Goal: Check status: Check status

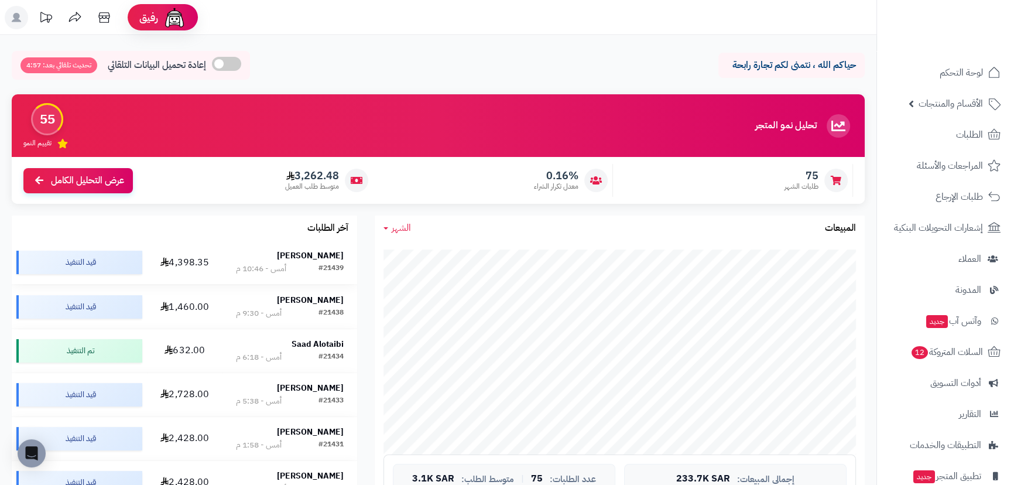
click at [321, 256] on strong "[PERSON_NAME]" at bounding box center [310, 255] width 67 height 12
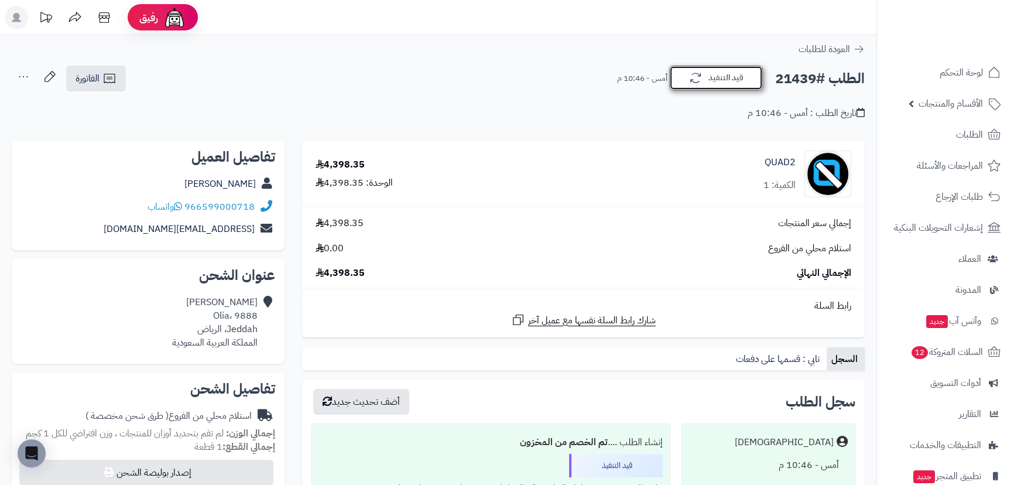
click at [732, 82] on button "قيد التنفيذ" at bounding box center [716, 78] width 94 height 25
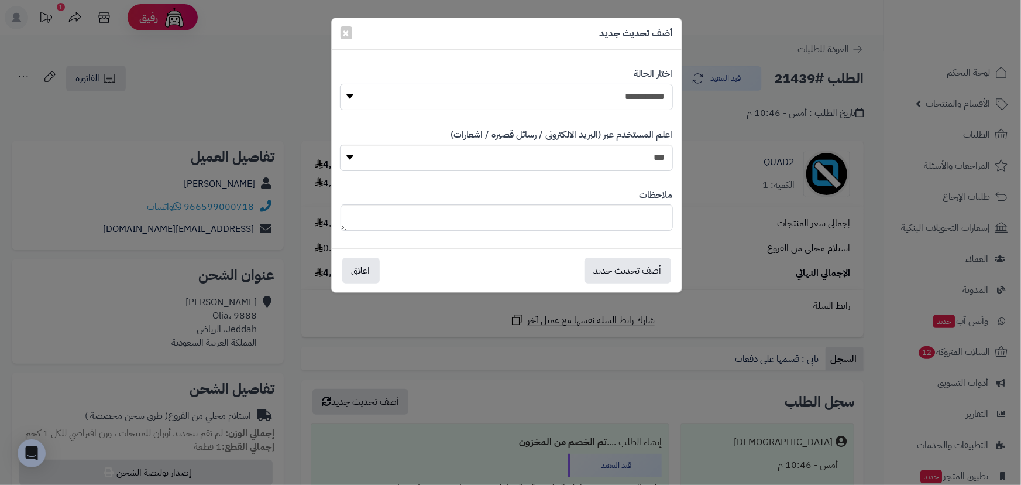
drag, startPoint x: 643, startPoint y: 85, endPoint x: 644, endPoint y: 94, distance: 8.8
click at [643, 88] on select "**********" at bounding box center [506, 97] width 332 height 26
select select "*"
click at [340, 84] on select "**********" at bounding box center [506, 97] width 332 height 26
click at [634, 272] on button "أضف تحديث جديد" at bounding box center [628, 270] width 87 height 26
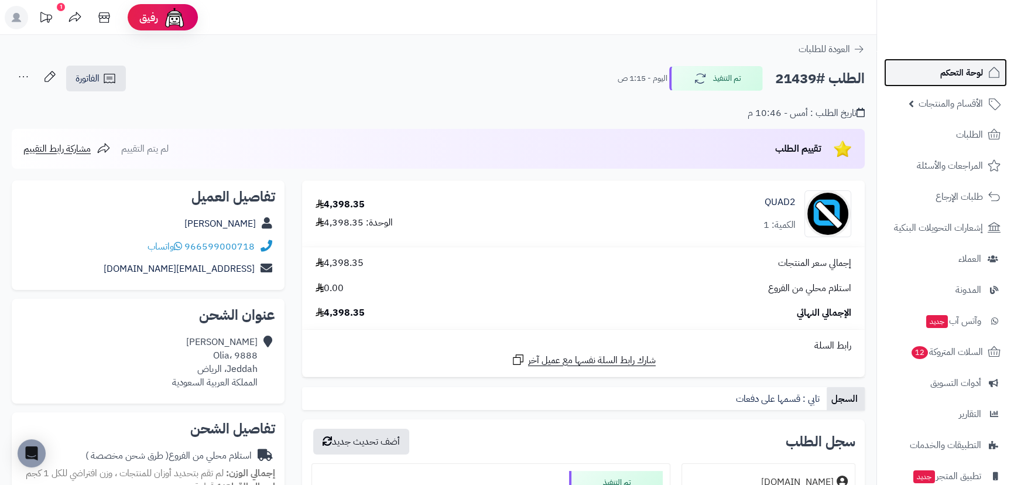
click at [942, 62] on link "لوحة التحكم" at bounding box center [945, 73] width 123 height 28
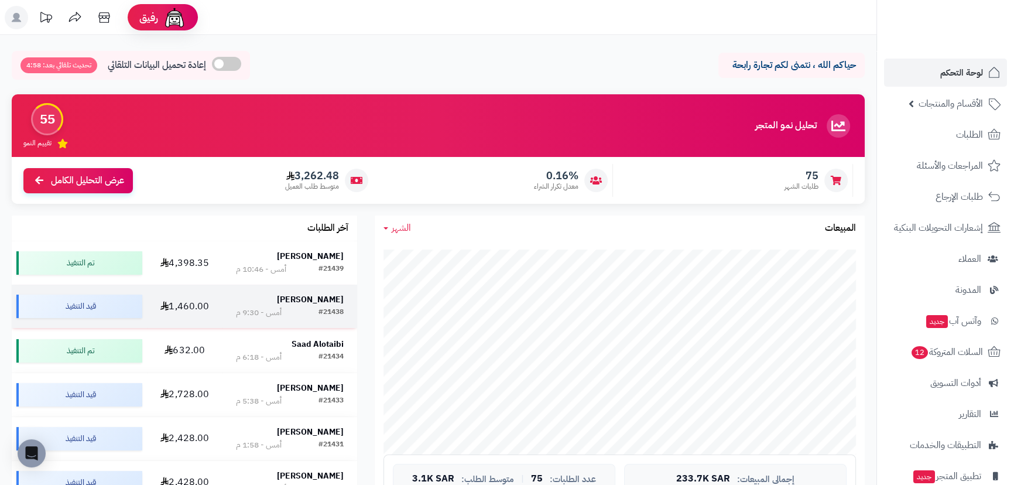
click at [328, 303] on strong "Ali Shubair" at bounding box center [310, 299] width 67 height 12
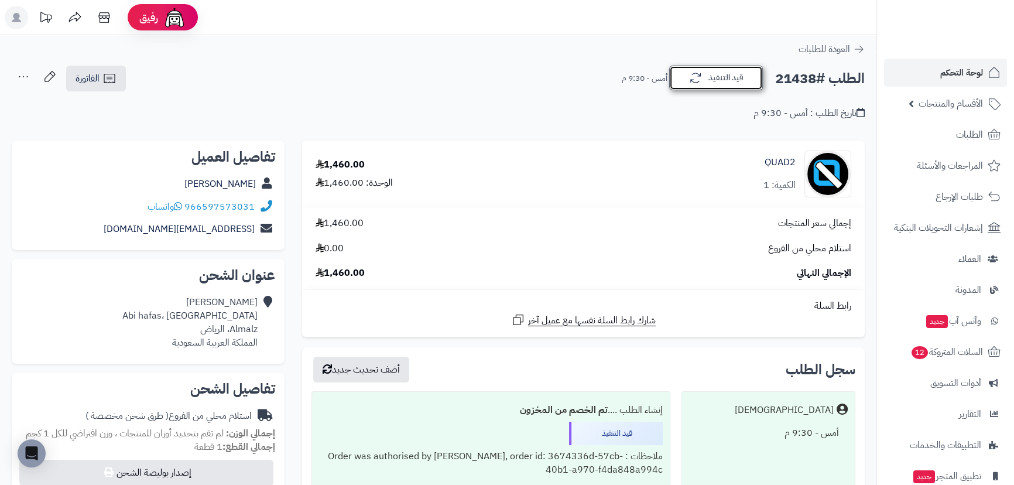
click at [695, 82] on icon "button" at bounding box center [695, 78] width 11 height 10
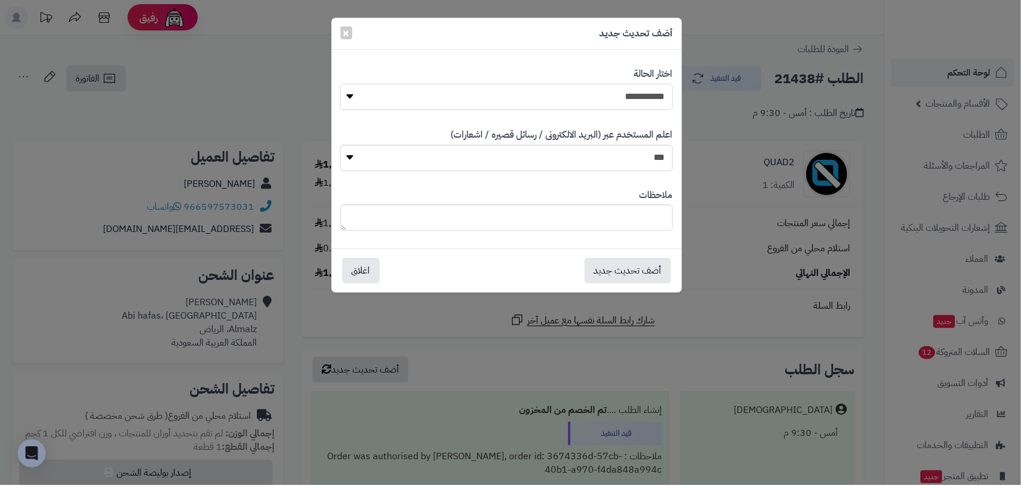
click at [596, 107] on select "**********" at bounding box center [506, 97] width 332 height 26
select select "*"
click at [340, 84] on select "**********" at bounding box center [506, 97] width 332 height 26
click at [617, 266] on button "أضف تحديث جديد" at bounding box center [628, 270] width 87 height 26
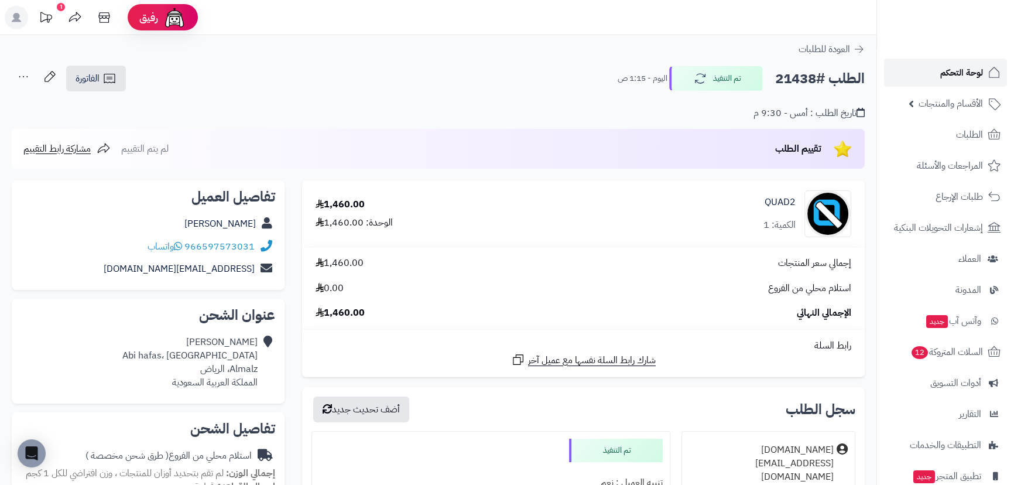
click at [948, 79] on span "لوحة التحكم" at bounding box center [961, 72] width 43 height 16
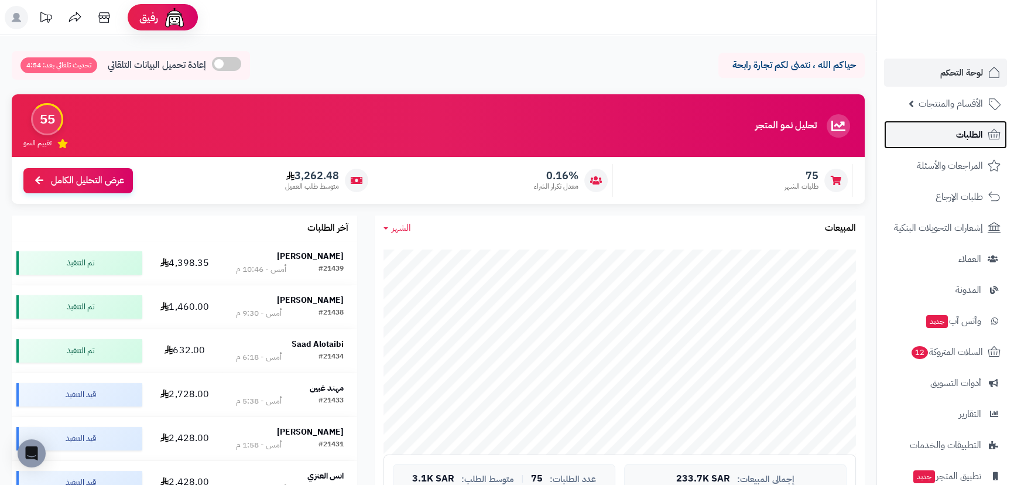
click at [930, 133] on link "الطلبات" at bounding box center [945, 135] width 123 height 28
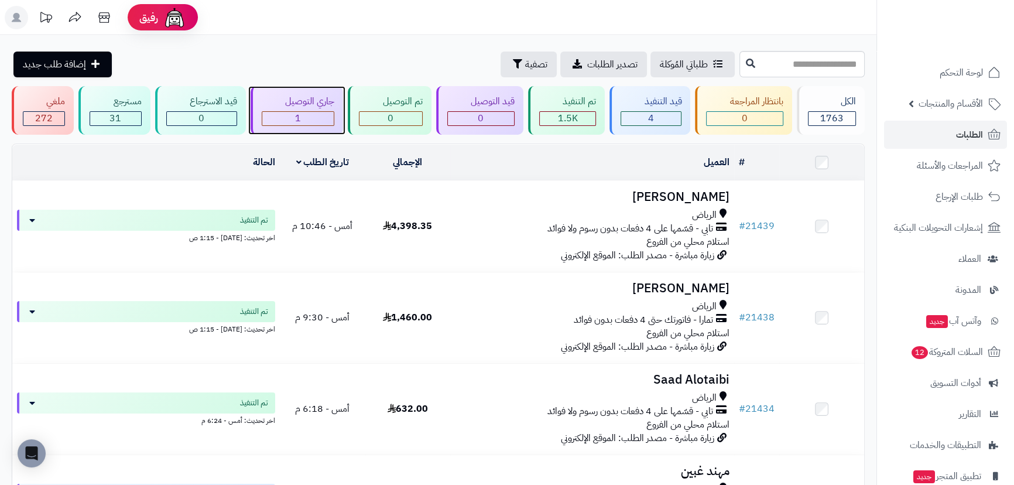
click at [312, 117] on div "1" at bounding box center [297, 118] width 71 height 13
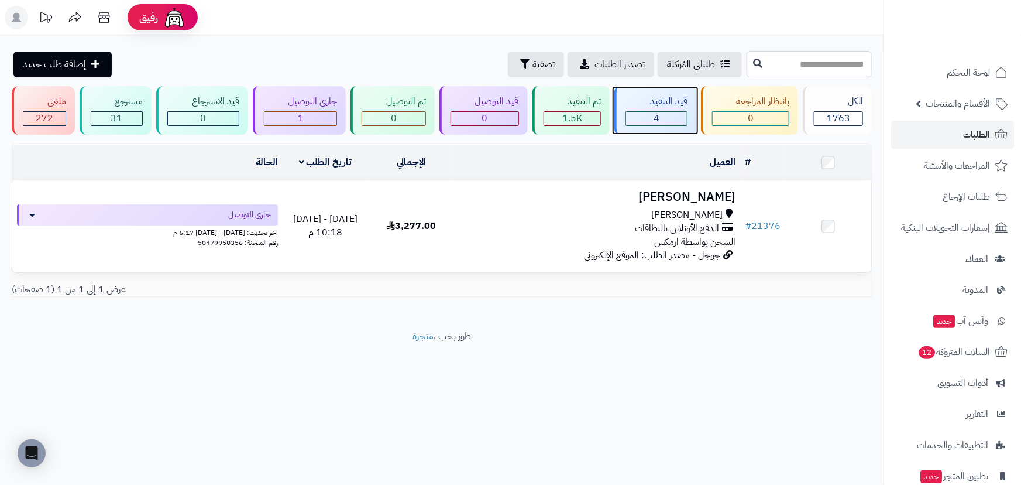
click at [657, 125] on div "قيد التنفيذ 4" at bounding box center [655, 110] width 82 height 49
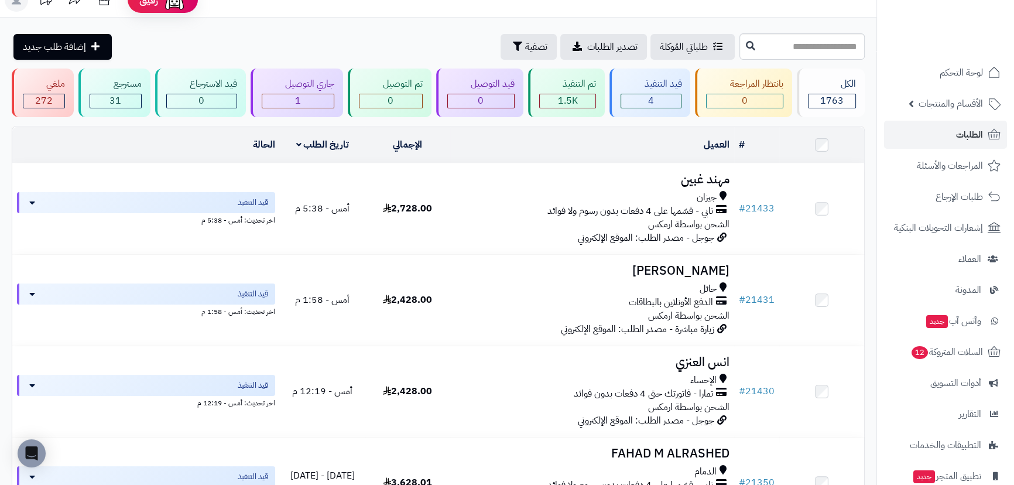
scroll to position [15, 0]
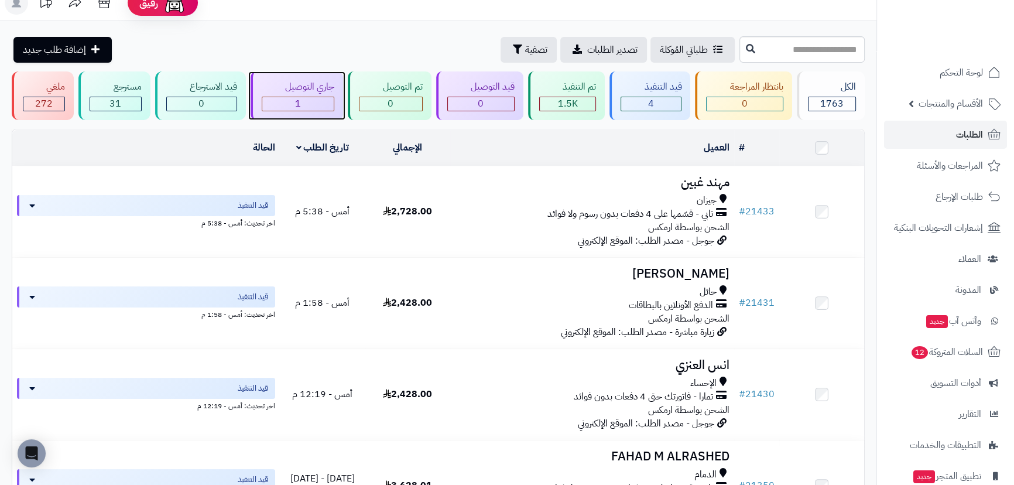
click at [309, 102] on div "1" at bounding box center [297, 103] width 71 height 13
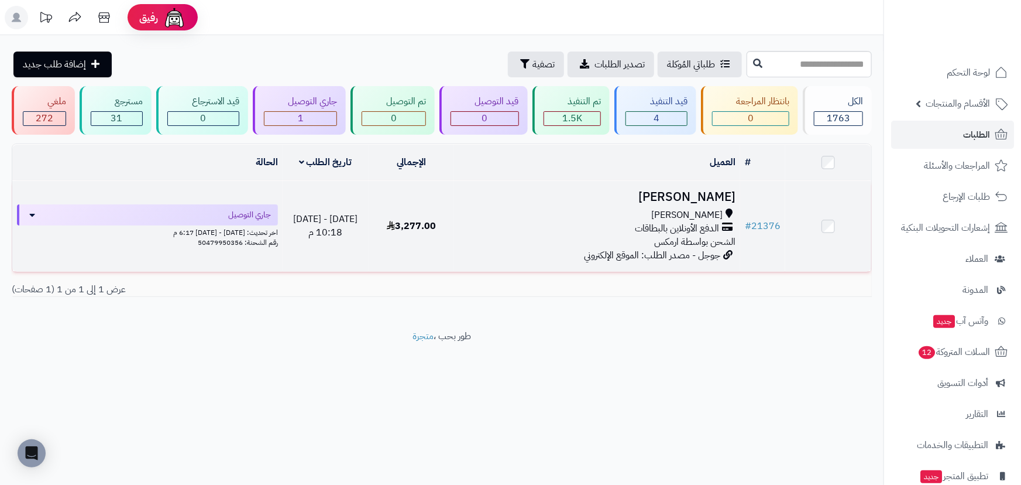
click at [683, 194] on h3 "[PERSON_NAME]" at bounding box center [597, 196] width 277 height 13
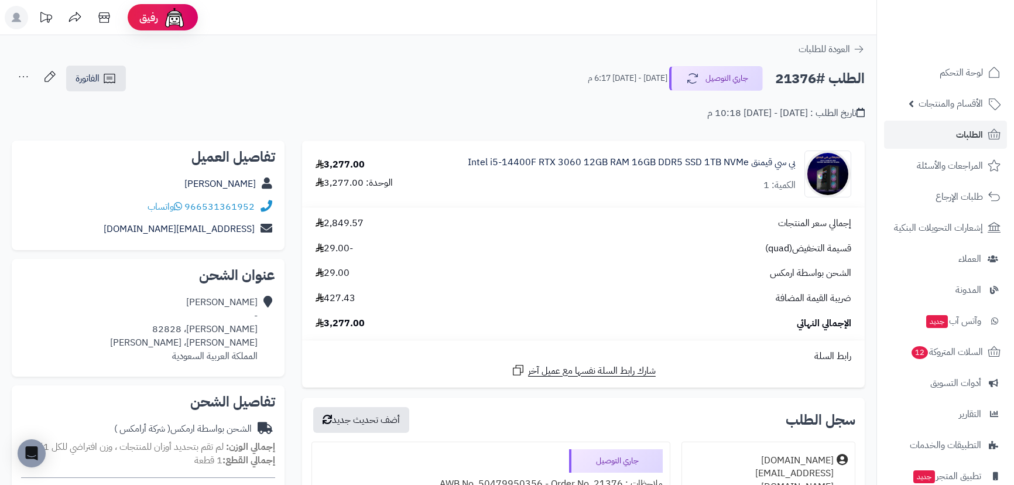
scroll to position [266, 0]
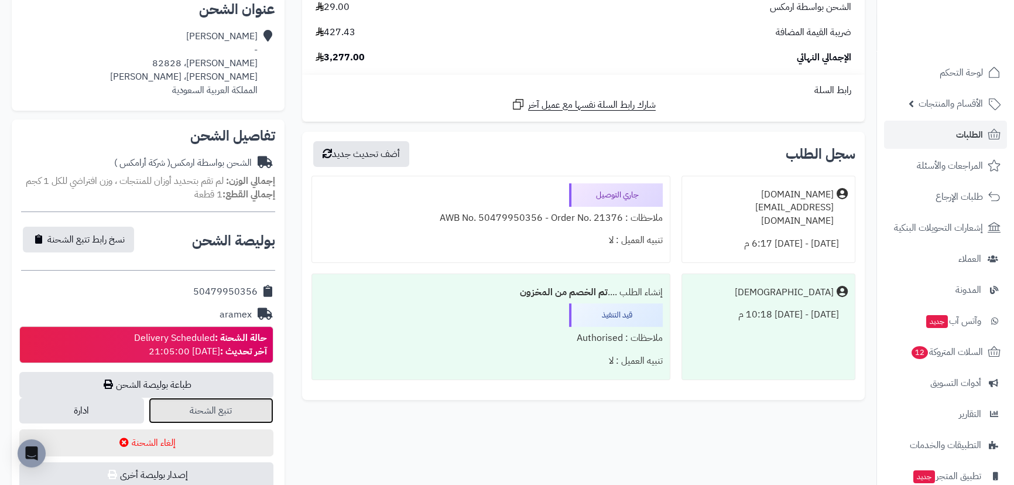
click at [219, 408] on link "تتبع الشحنة" at bounding box center [211, 410] width 125 height 26
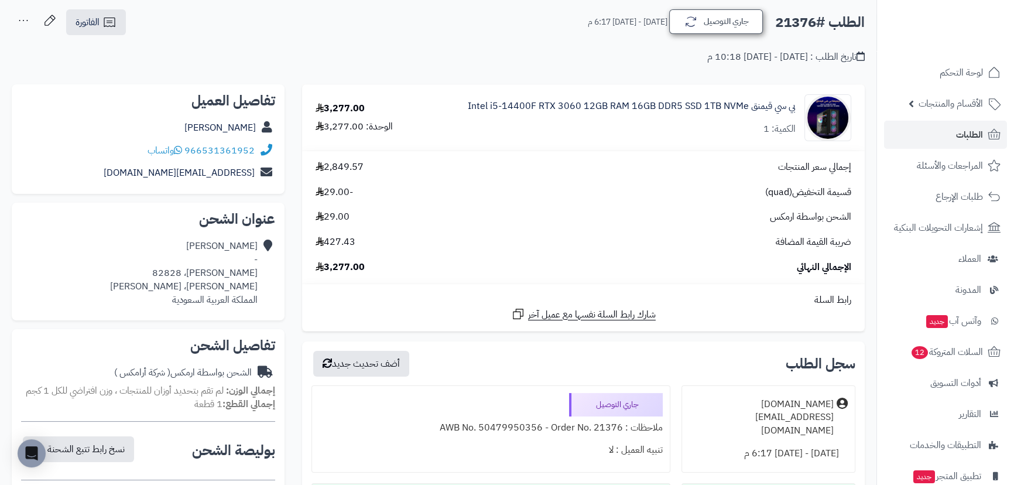
scroll to position [53, 0]
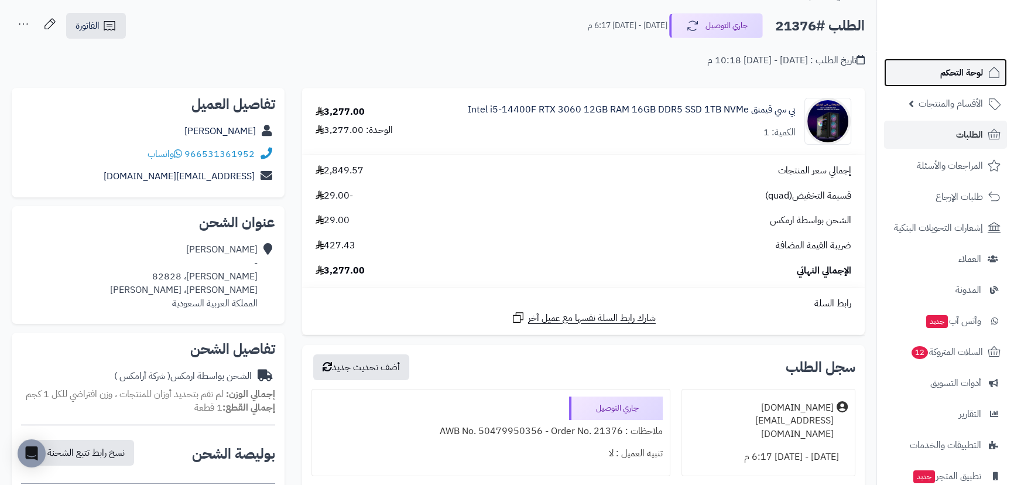
click at [963, 69] on span "لوحة التحكم" at bounding box center [961, 72] width 43 height 16
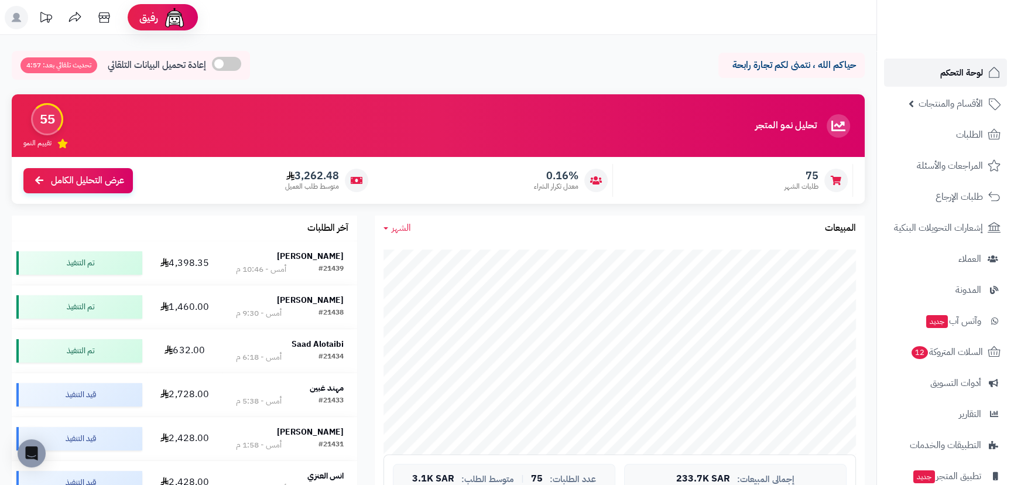
click at [976, 68] on span "لوحة التحكم" at bounding box center [961, 72] width 43 height 16
